Goal: Find contact information: Find contact information

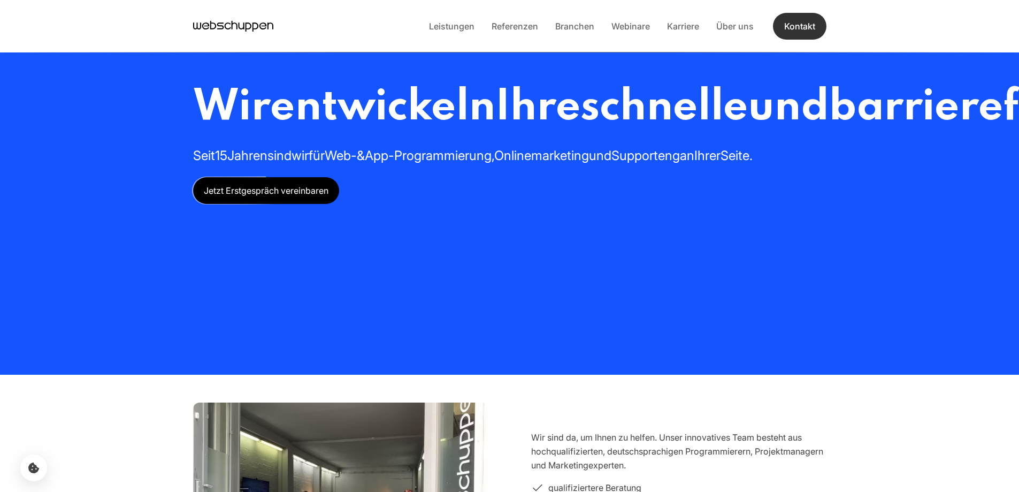
click at [803, 24] on link "Kontakt" at bounding box center [799, 26] width 53 height 27
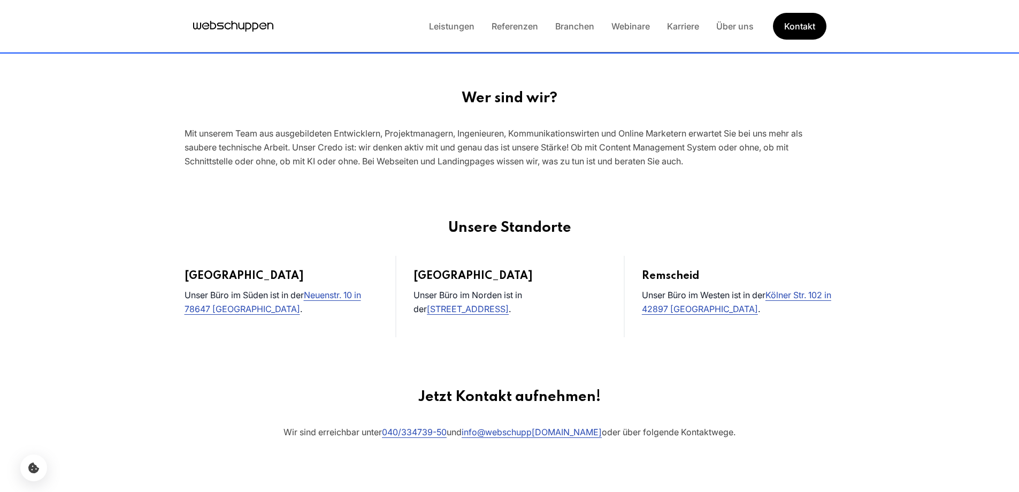
scroll to position [374, 0]
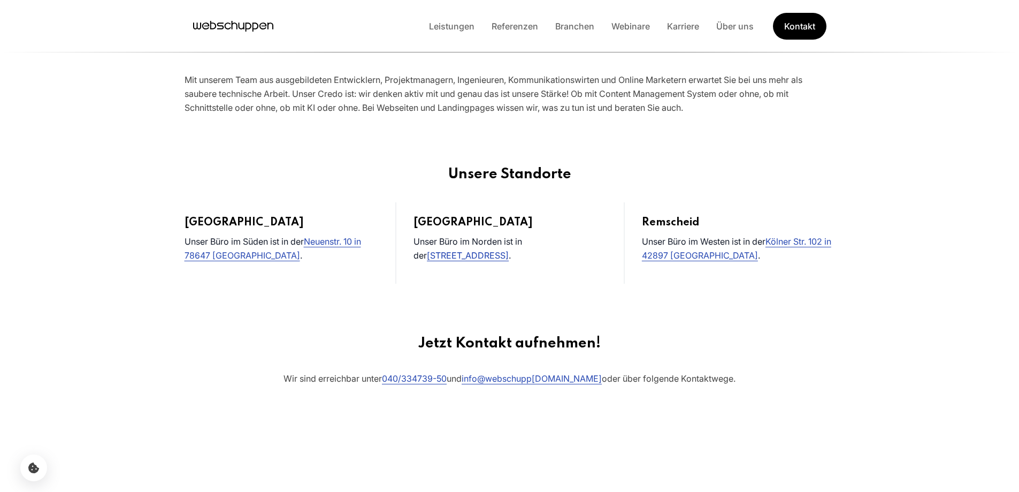
click at [466, 257] on link "Lerchenstr. 89b in 22767 Hamburg" at bounding box center [468, 255] width 82 height 11
drag, startPoint x: 441, startPoint y: 379, endPoint x: 396, endPoint y: 362, distance: 47.4
drag, startPoint x: 397, startPoint y: 379, endPoint x: 463, endPoint y: 377, distance: 65.9
click at [463, 377] on p "Wir sind erreichbar unter 040/334739-50 und info @webschupp ch en.com oder über…" at bounding box center [509, 393] width 1019 height 44
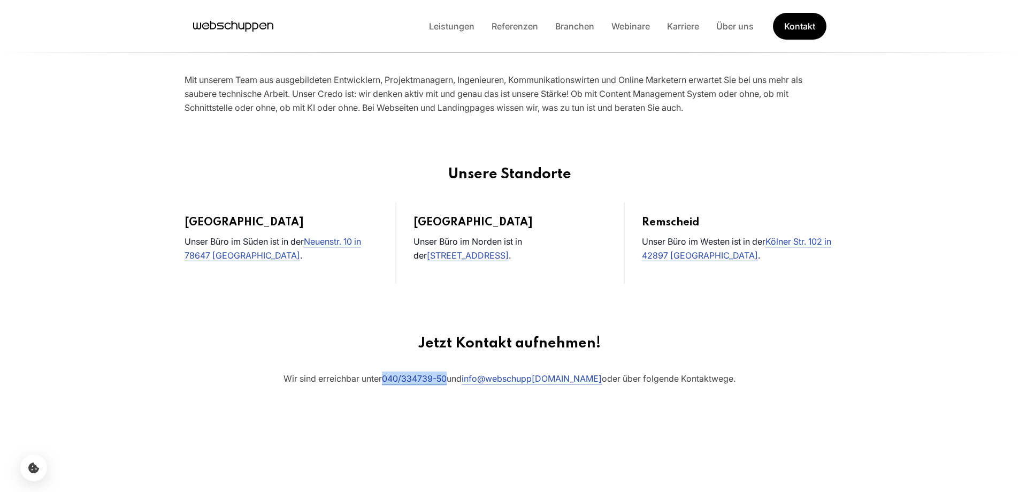
copy p "040/334739-50"
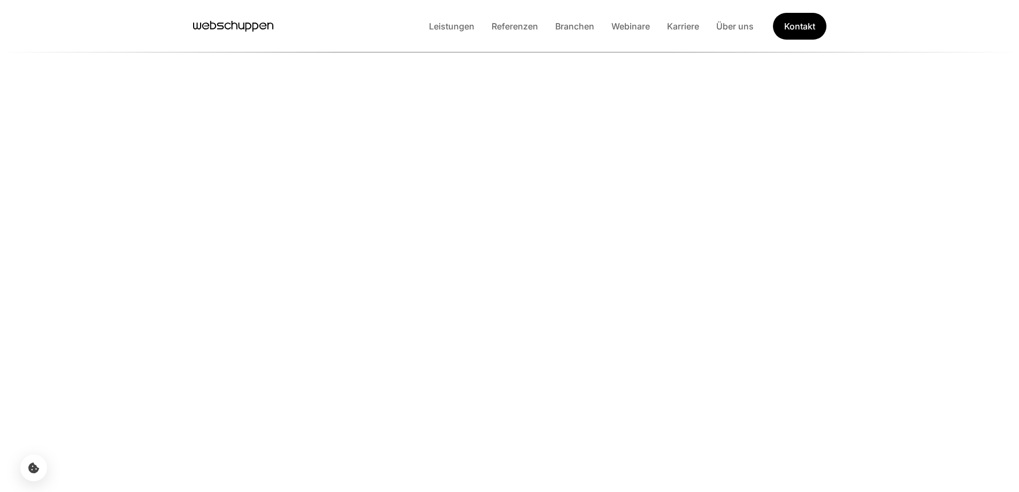
scroll to position [2477, 0]
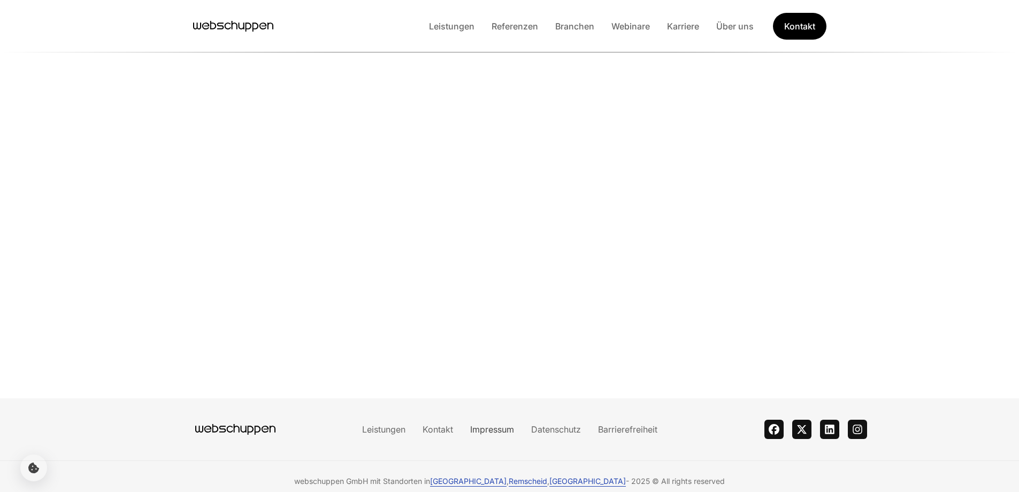
click at [494, 424] on link "Impressum" at bounding box center [492, 429] width 61 height 11
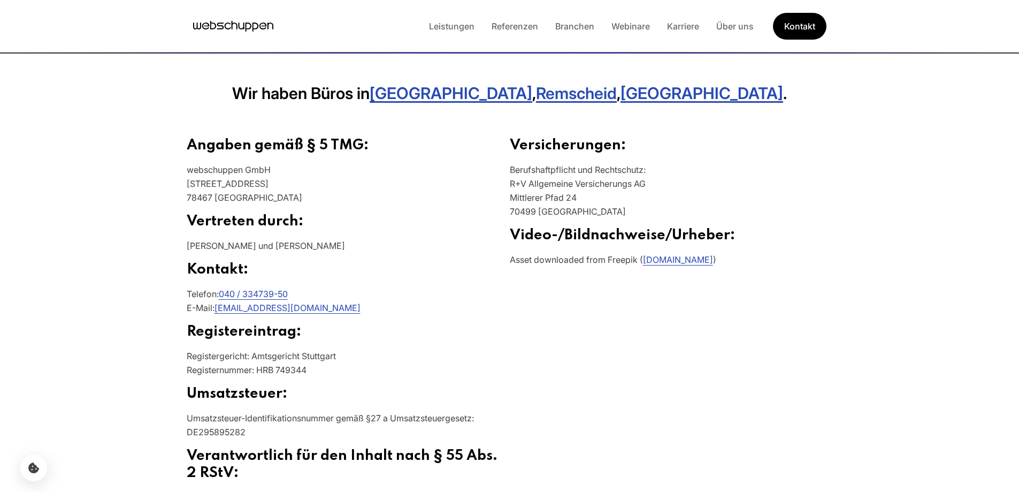
scroll to position [214, 0]
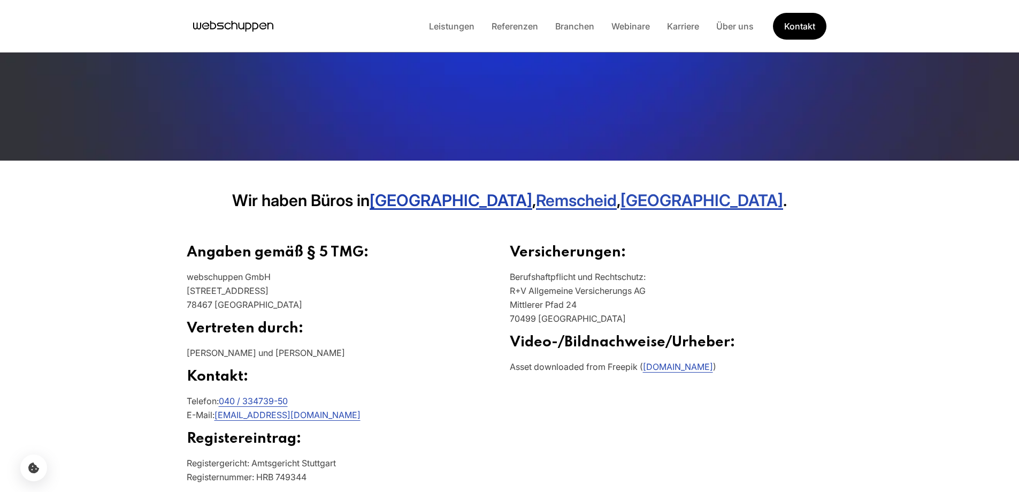
click at [498, 205] on link "[GEOGRAPHIC_DATA]" at bounding box center [451, 199] width 163 height 19
